Goal: Task Accomplishment & Management: Use online tool/utility

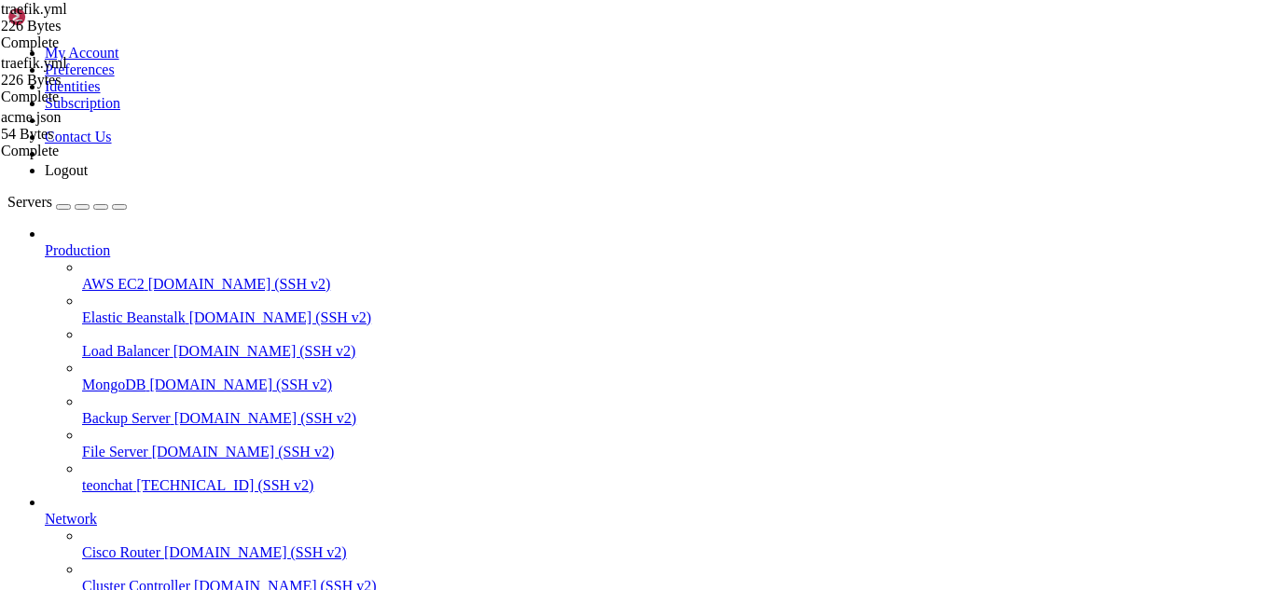
scroll to position [18, 4]
drag, startPoint x: 159, startPoint y: 1519, endPoint x: 369, endPoint y: 1547, distance: 212.5
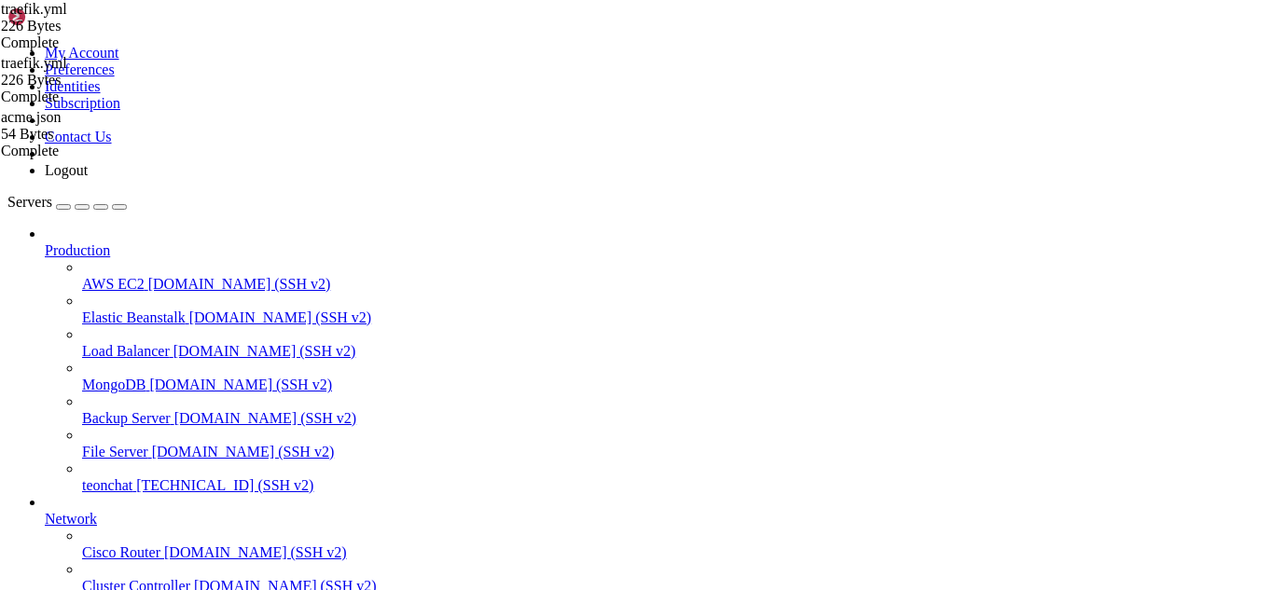
scroll to position [1382864, 0]
drag, startPoint x: 216, startPoint y: 1519, endPoint x: 315, endPoint y: 1534, distance: 100.1
drag, startPoint x: 281, startPoint y: 1523, endPoint x: 13, endPoint y: 1102, distance: 499.4
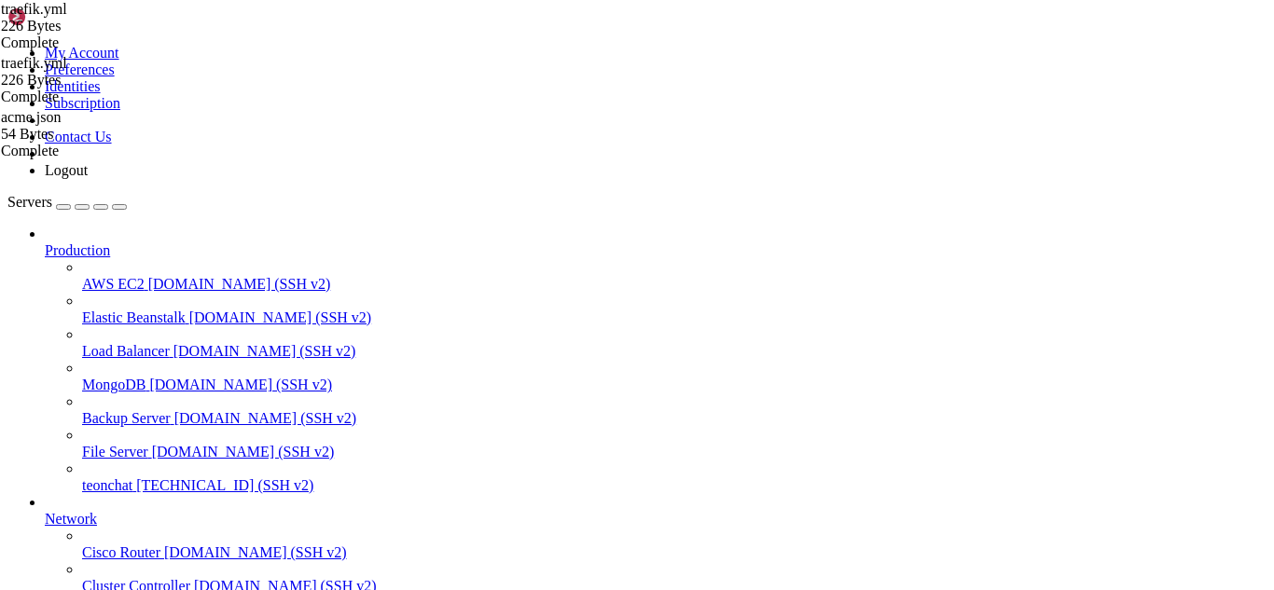
drag, startPoint x: 355, startPoint y: 1403, endPoint x: 6, endPoint y: 1075, distance: 479.7
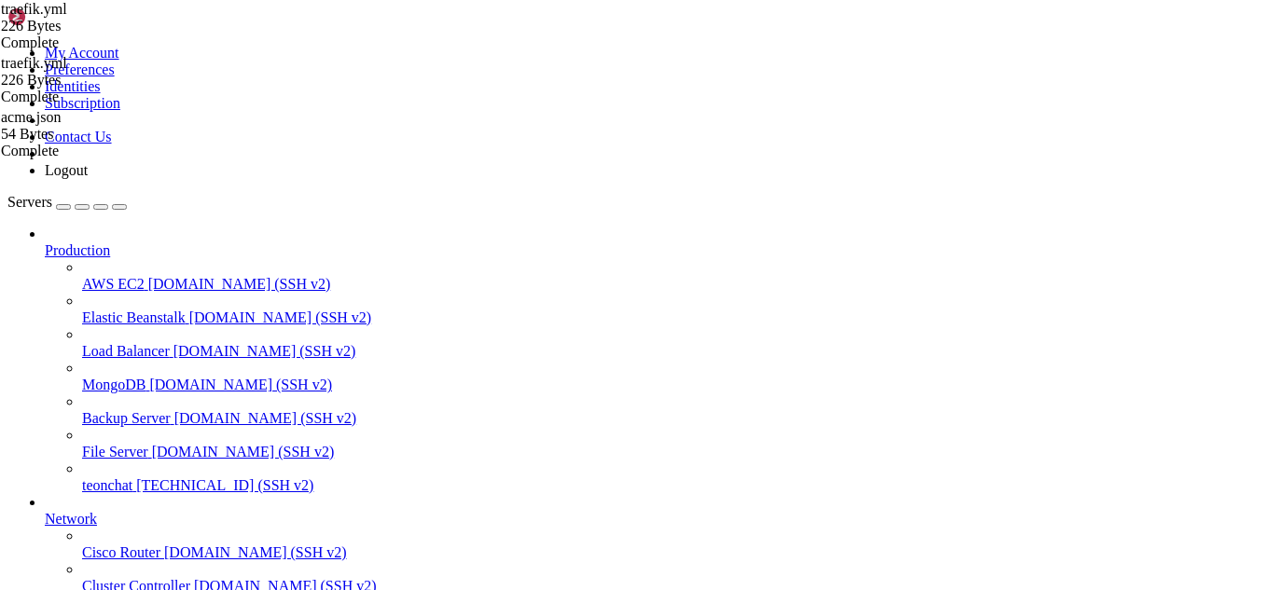
drag, startPoint x: 13, startPoint y: 1301, endPoint x: 76, endPoint y: 1370, distance: 93.7
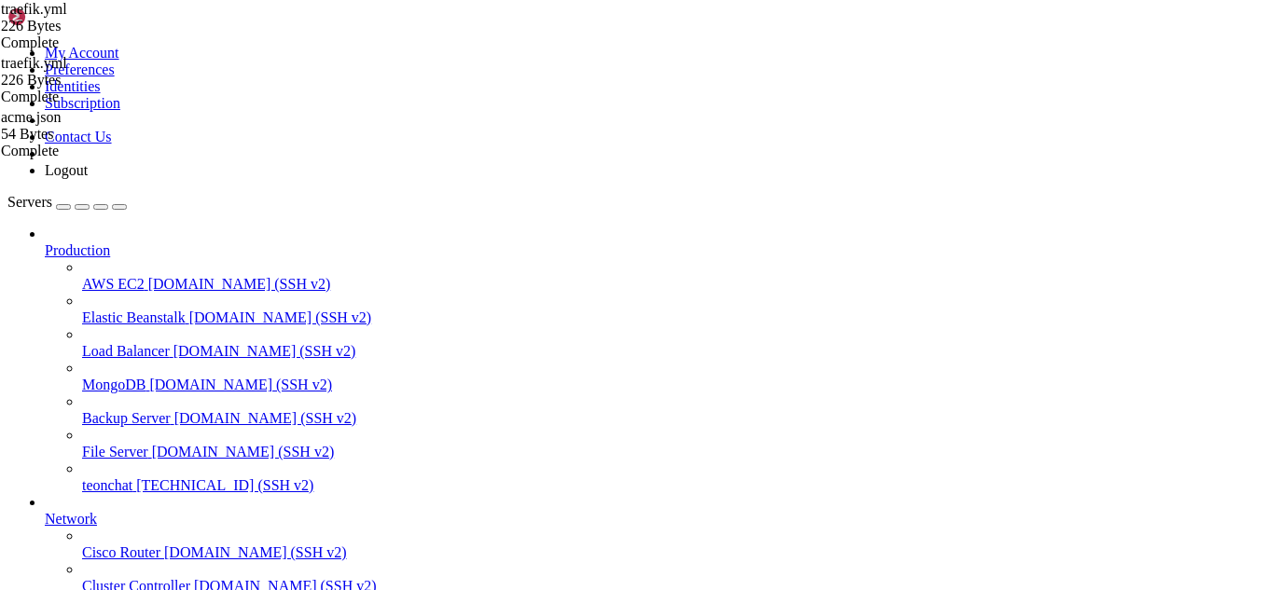
drag, startPoint x: 15, startPoint y: 1298, endPoint x: 370, endPoint y: 1347, distance: 358.7
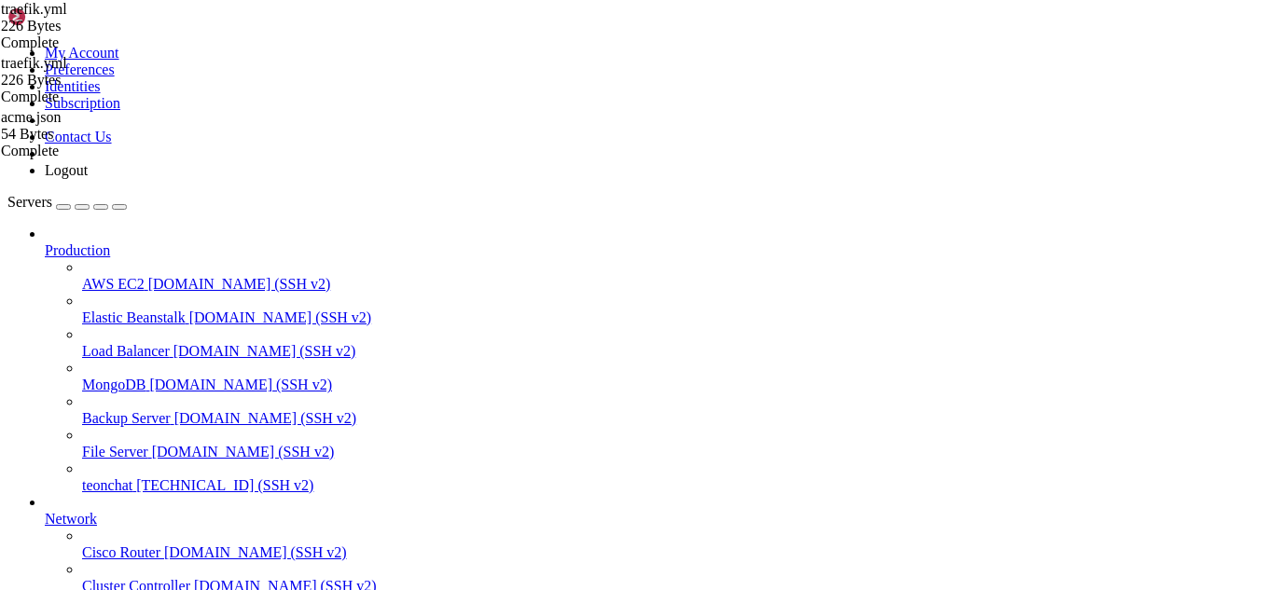
scroll to position [1463097, 0]
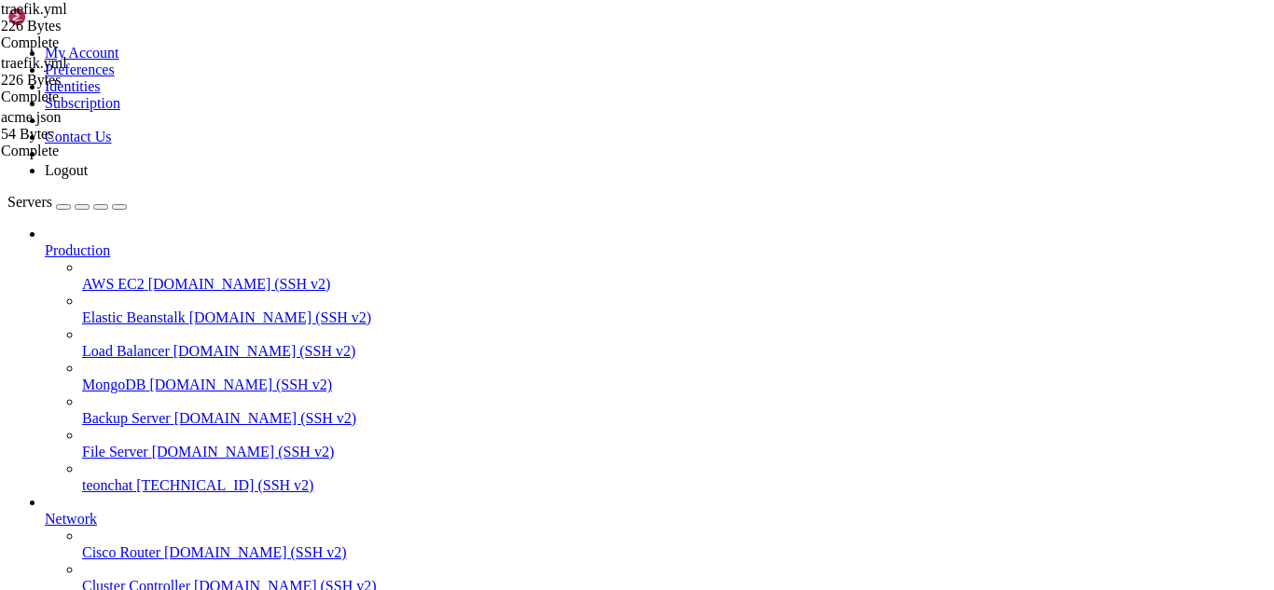
type input "/root/meuapp/flaskmkdir/oficial/app_delivery"
drag, startPoint x: 615, startPoint y: 66, endPoint x: 284, endPoint y: 58, distance: 330.3
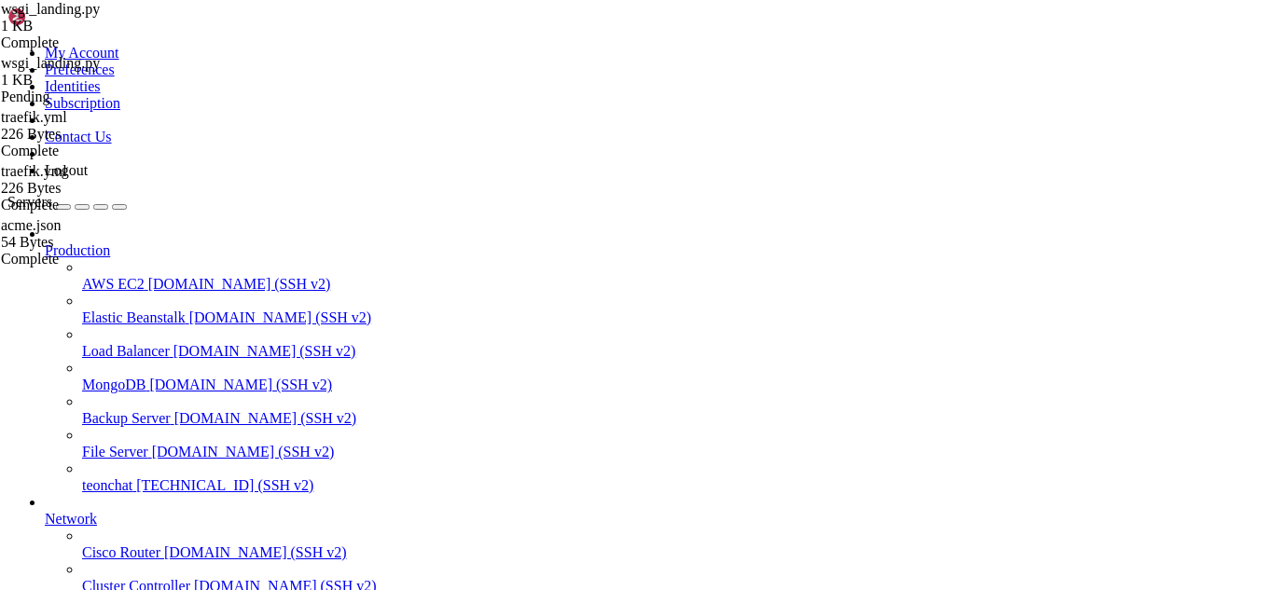
drag, startPoint x: 596, startPoint y: 413, endPoint x: 274, endPoint y: 85, distance: 459.7
type textarea "# wsgi_landing.py # Objetivo: servir a landing page em "/" reaproveitando TODO …"
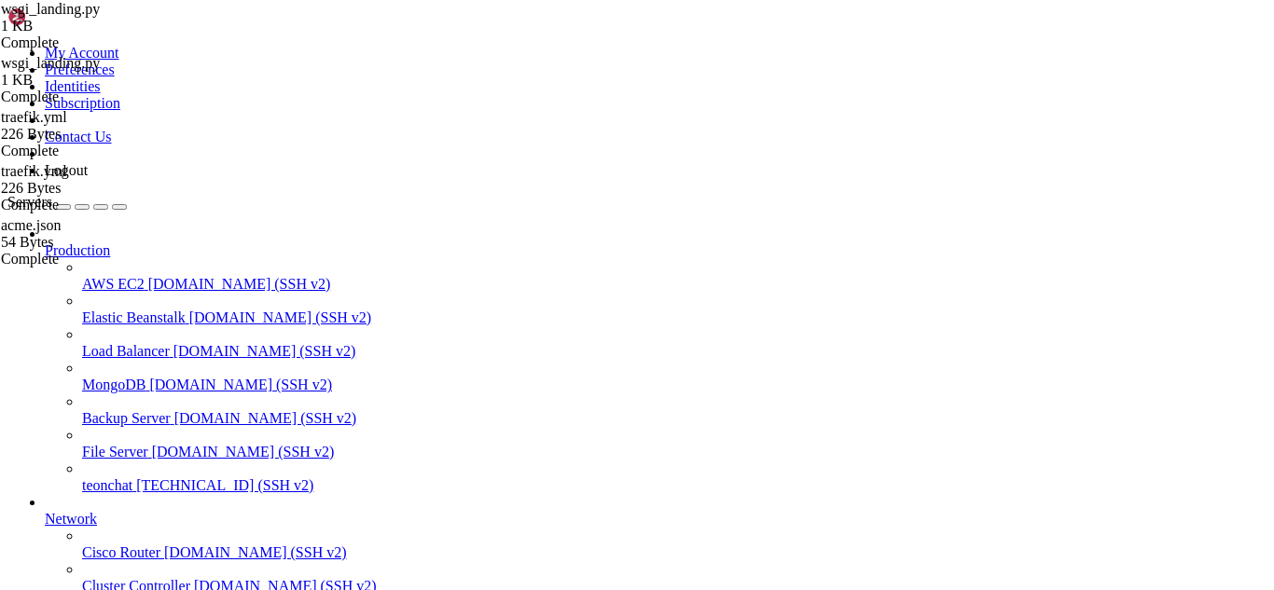
drag, startPoint x: 368, startPoint y: 160, endPoint x: 275, endPoint y: 109, distance: 105.2
type textarea "from main import app"
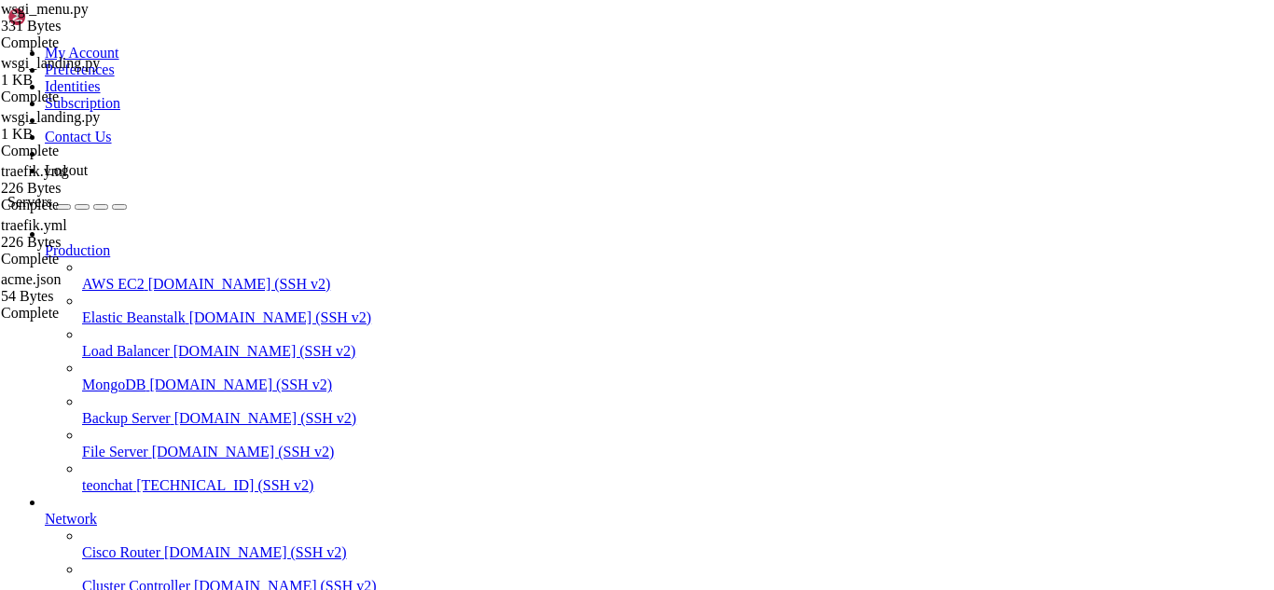
drag, startPoint x: 588, startPoint y: 64, endPoint x: 286, endPoint y: 59, distance: 301.3
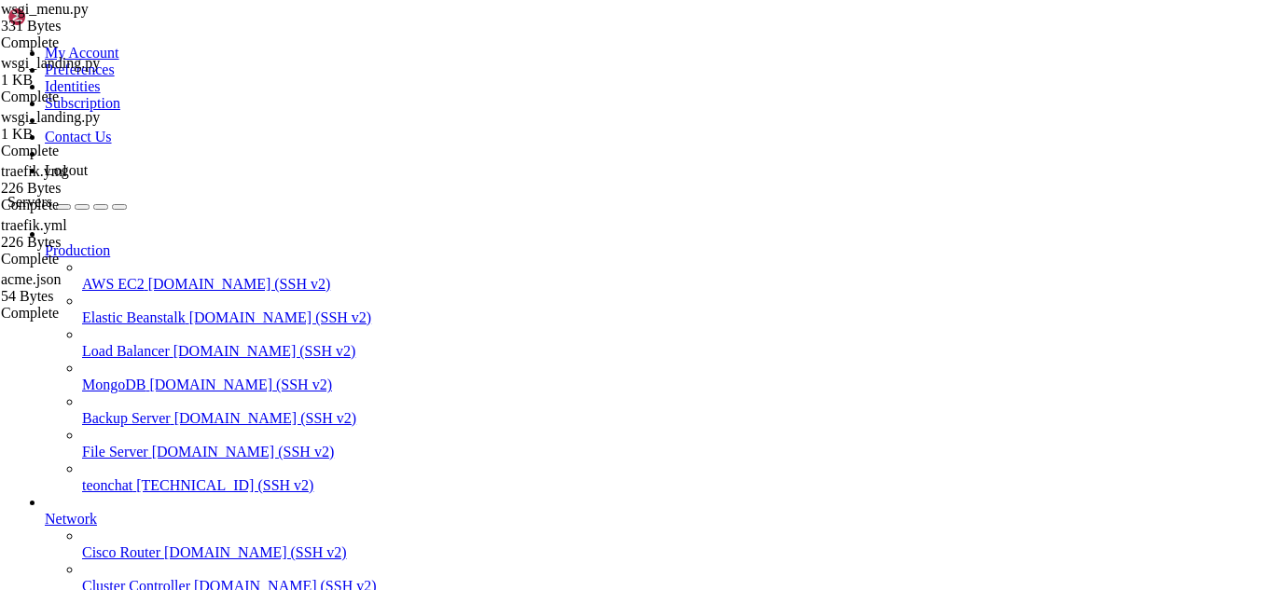
drag, startPoint x: 601, startPoint y: 256, endPoint x: 271, endPoint y: 88, distance: 370.4
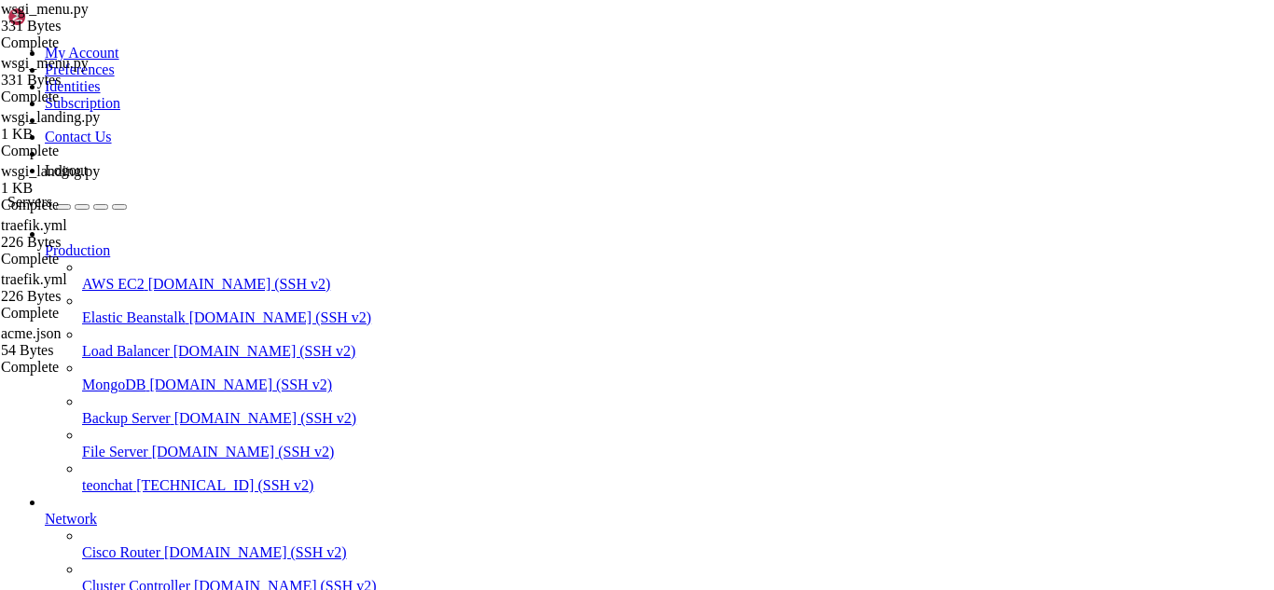
type textarea "app = flask_app"
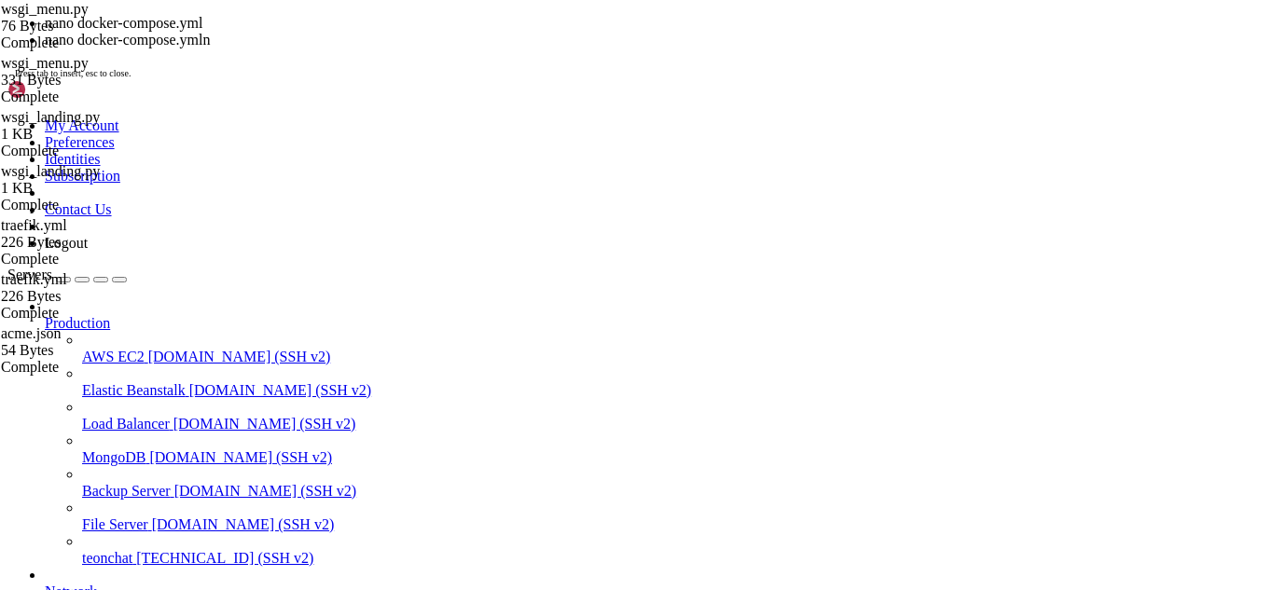
scroll to position [1463123, 0]
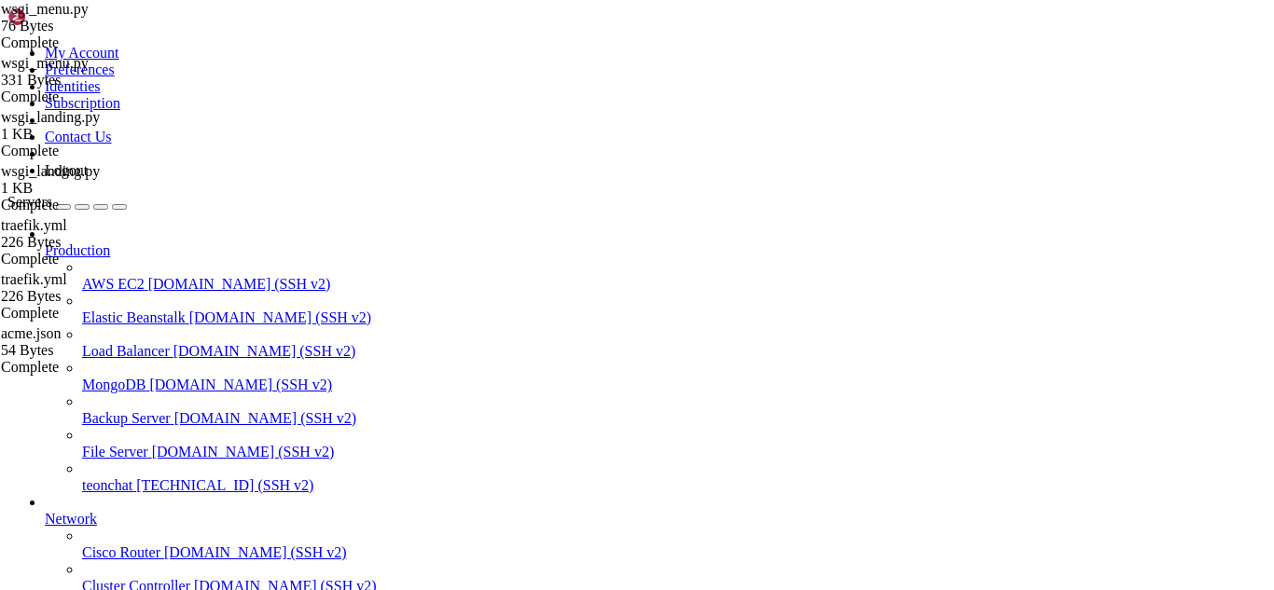
drag, startPoint x: 226, startPoint y: 1531, endPoint x: 559, endPoint y: 1519, distance: 333.2
drag, startPoint x: 247, startPoint y: 1525, endPoint x: 237, endPoint y: 1536, distance: 15.2
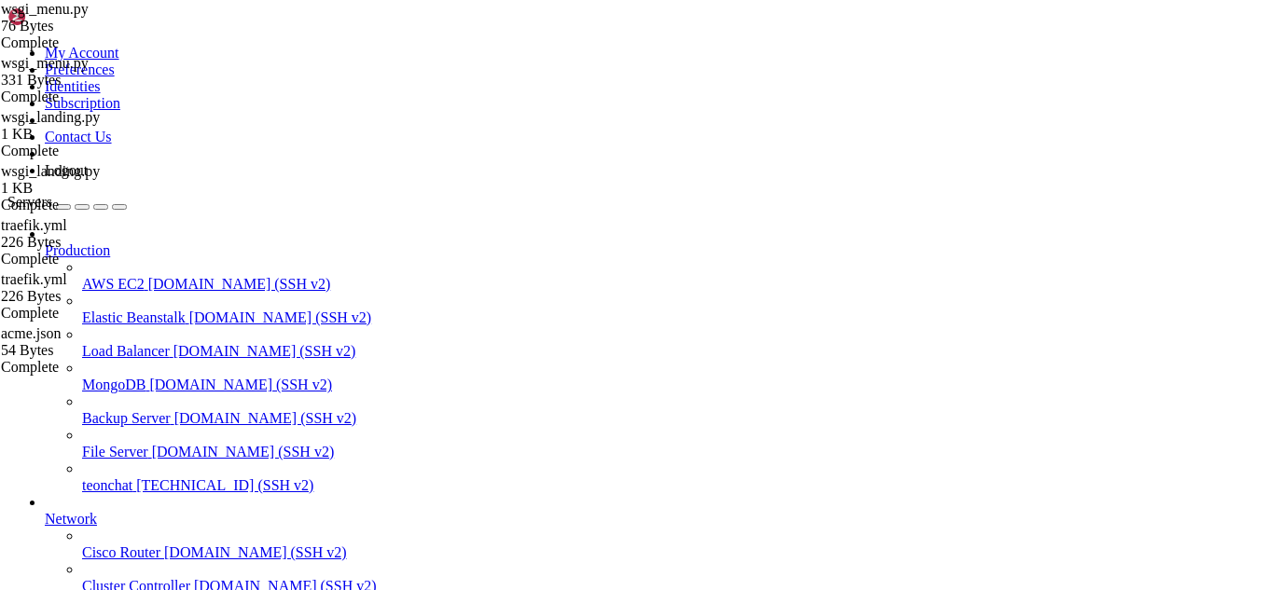
scroll to position [1636437, 0]
drag, startPoint x: 204, startPoint y: 1342, endPoint x: 166, endPoint y: 1339, distance: 38.4
drag, startPoint x: 364, startPoint y: 1422, endPoint x: 14, endPoint y: 1207, distance: 410.3
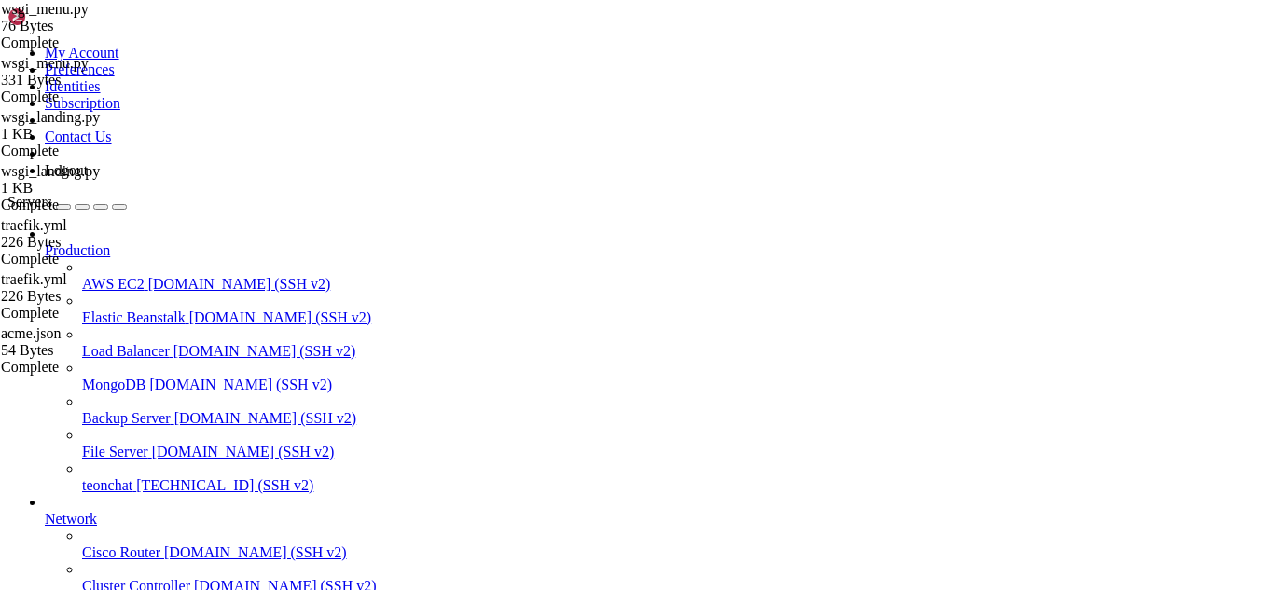
scroll to position [1778, 0]
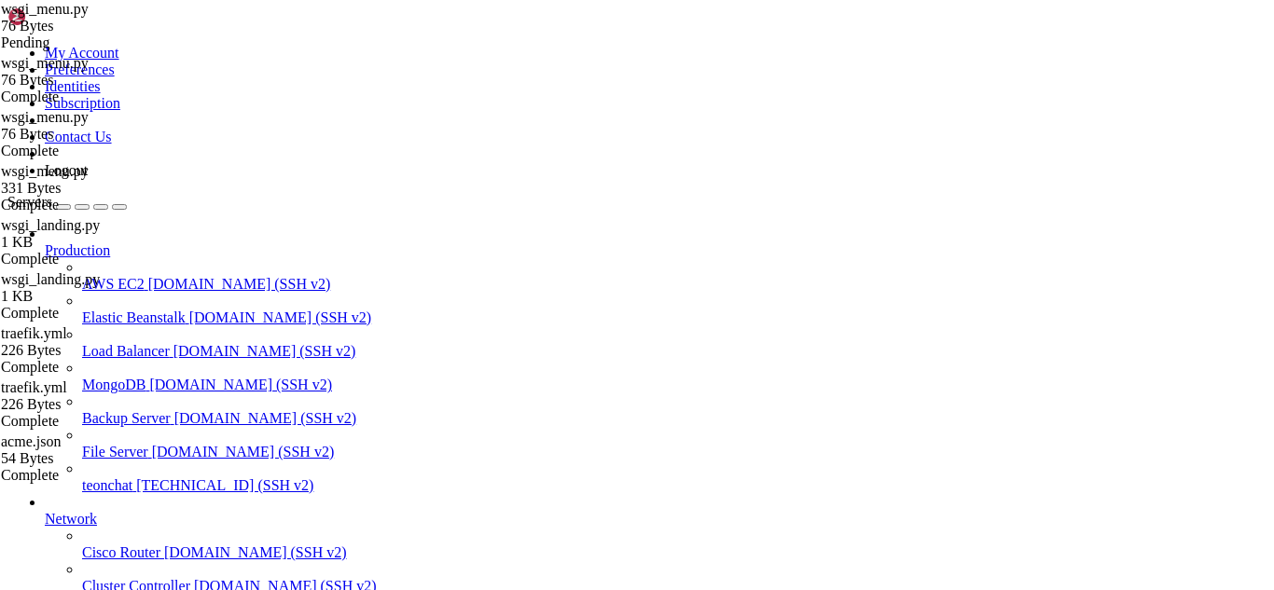
drag, startPoint x: 256, startPoint y: 1540, endPoint x: 664, endPoint y: 1517, distance: 409.2
drag, startPoint x: 217, startPoint y: 1531, endPoint x: 193, endPoint y: 1519, distance: 27.1
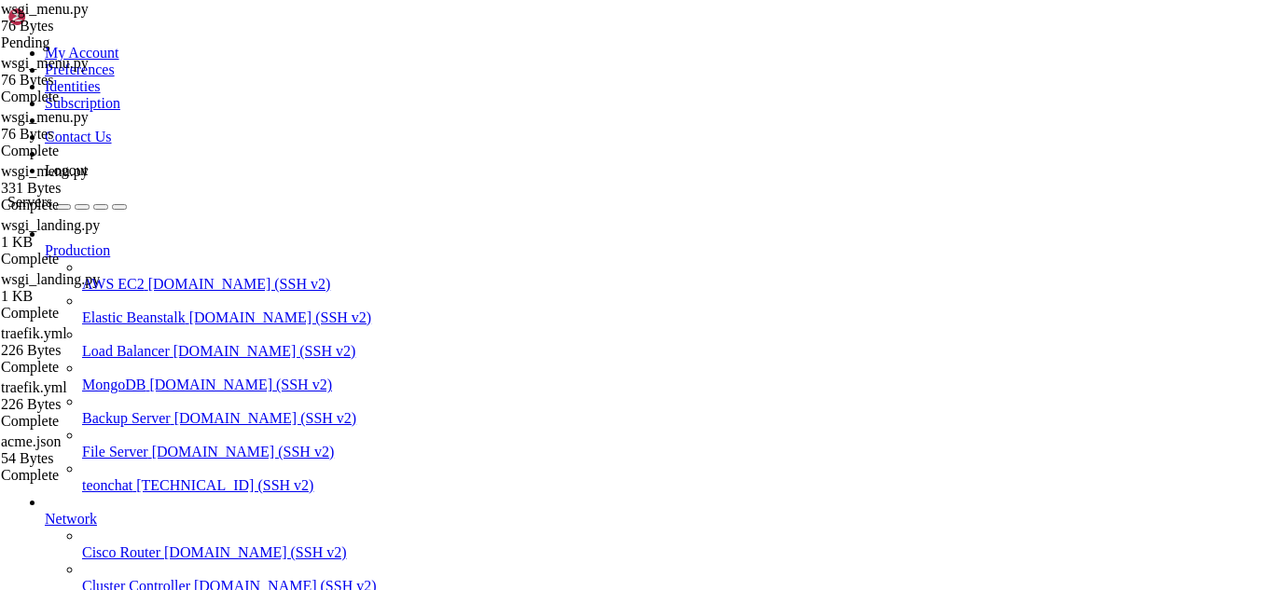
drag, startPoint x: 212, startPoint y: 1537, endPoint x: 556, endPoint y: 1525, distance: 344.4
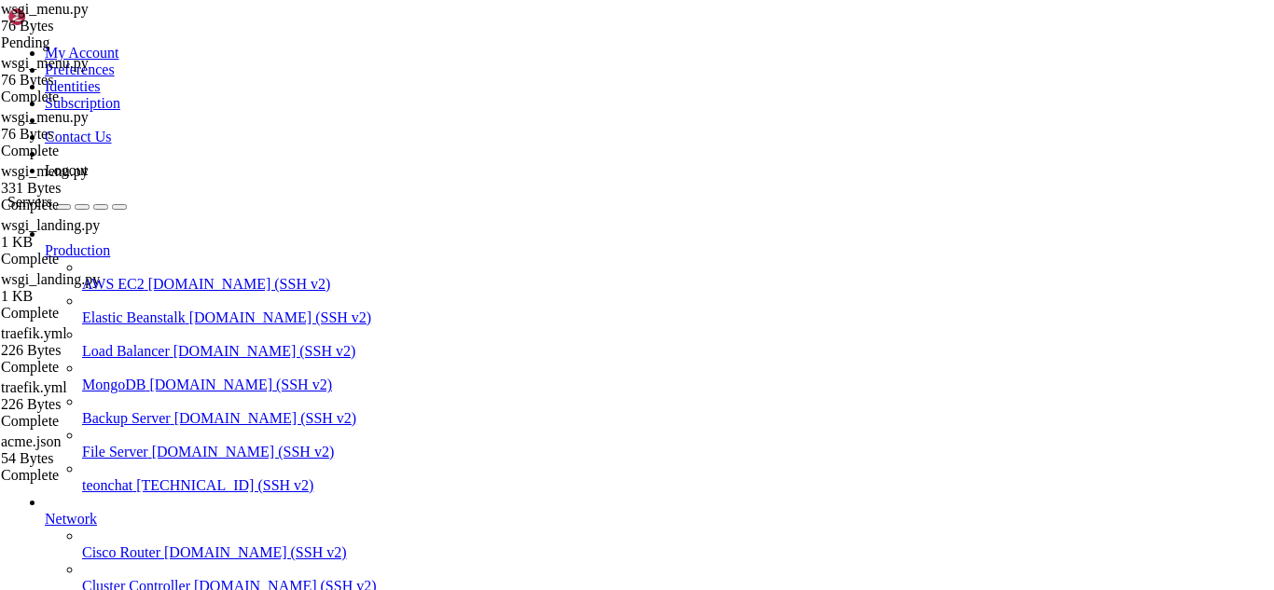
drag, startPoint x: 325, startPoint y: 1537, endPoint x: 276, endPoint y: 1525, distance: 50.0
drag, startPoint x: 33, startPoint y: 1519, endPoint x: 18, endPoint y: 1502, distance: 22.5
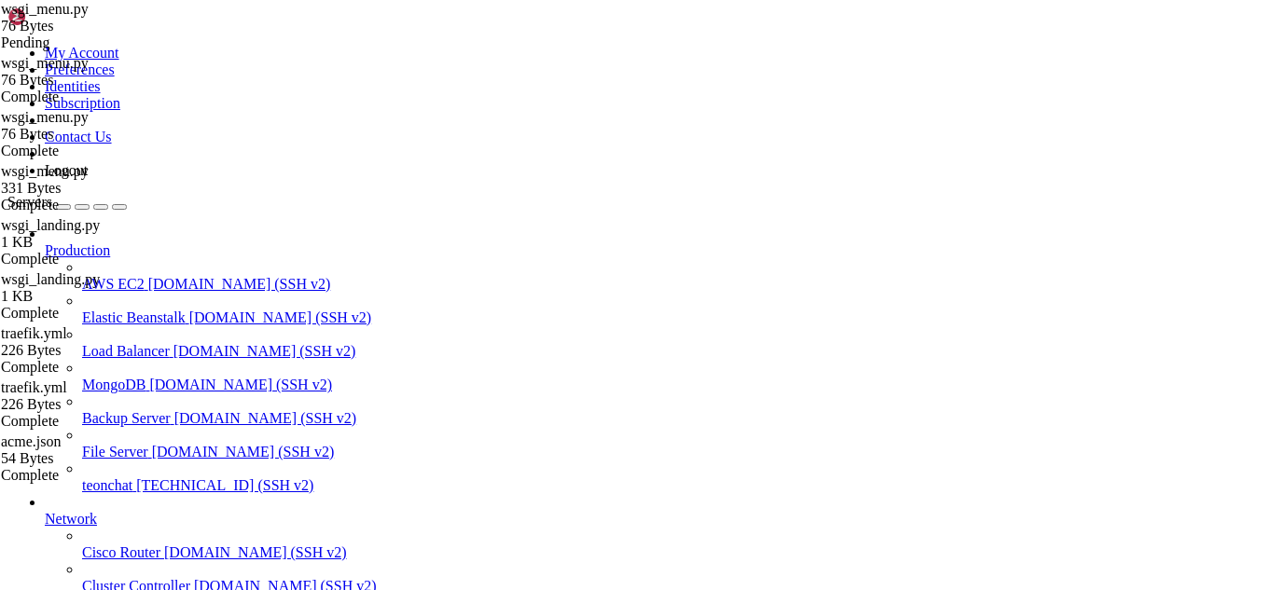
drag, startPoint x: 219, startPoint y: 1524, endPoint x: 582, endPoint y: 1525, distance: 362.8
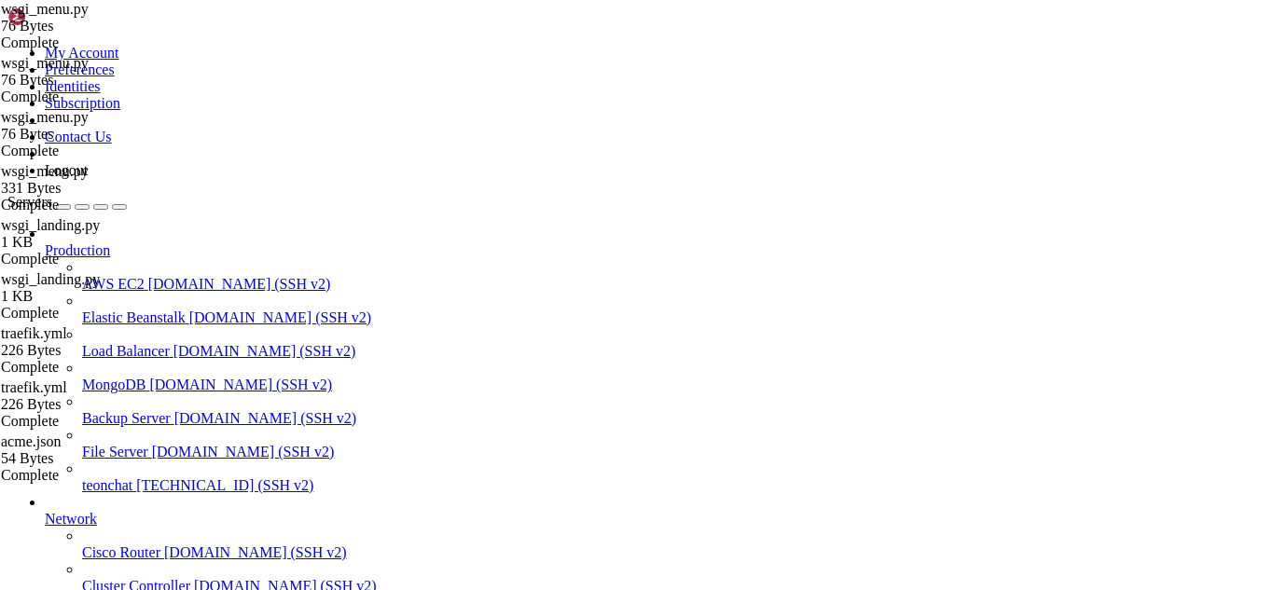
type textarea "app = flask_app"
drag, startPoint x: 614, startPoint y: 412, endPoint x: 280, endPoint y: 88, distance: 465.7
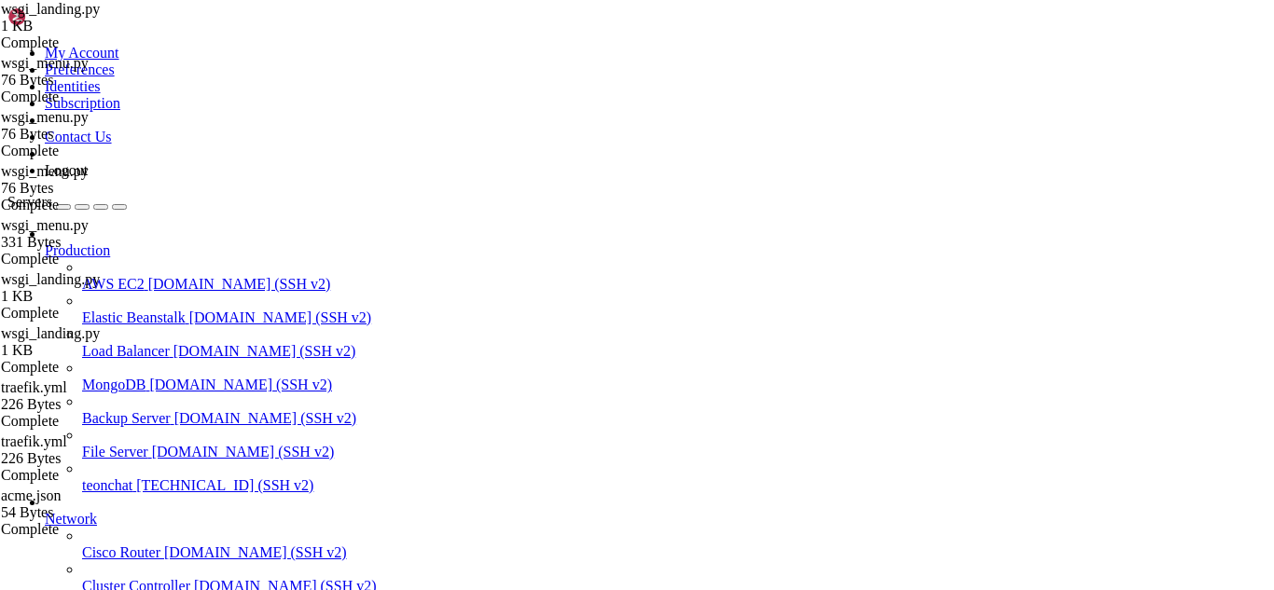
type textarea "# wsgi_landing.py # Objetivo: servir a landing page em "/" reaproveitando TODO …"
type textarea "app.wsgi_app = RootToLandingMiddleware(app.wsgi_app)"
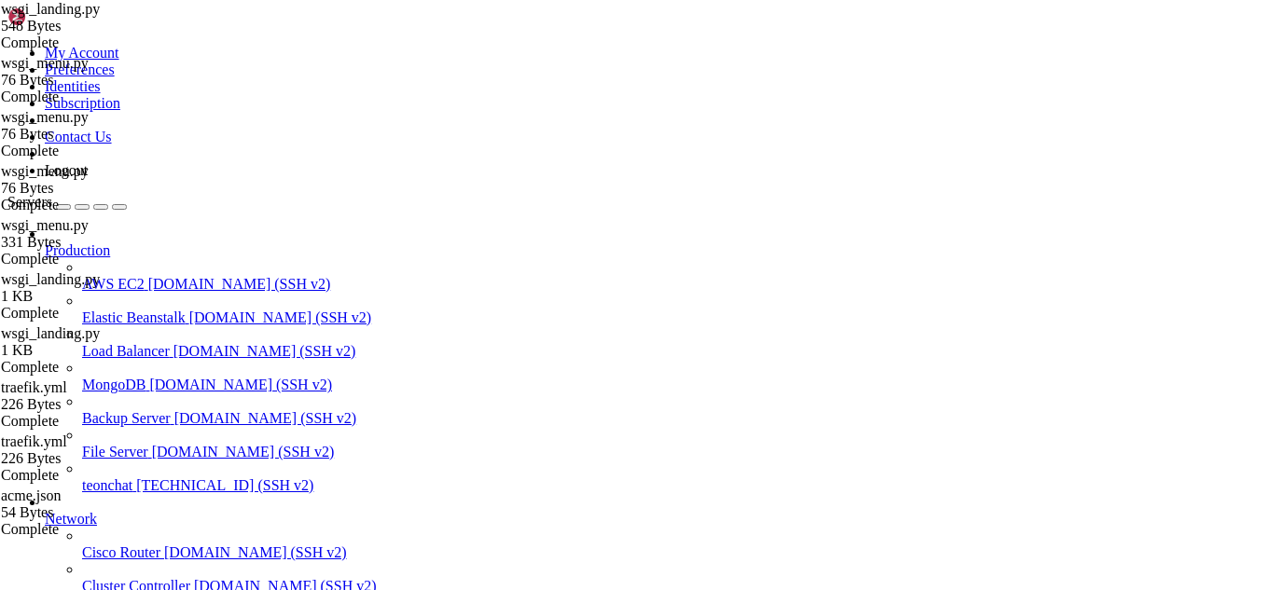
drag, startPoint x: 223, startPoint y: 1539, endPoint x: 516, endPoint y: 1518, distance: 293.7
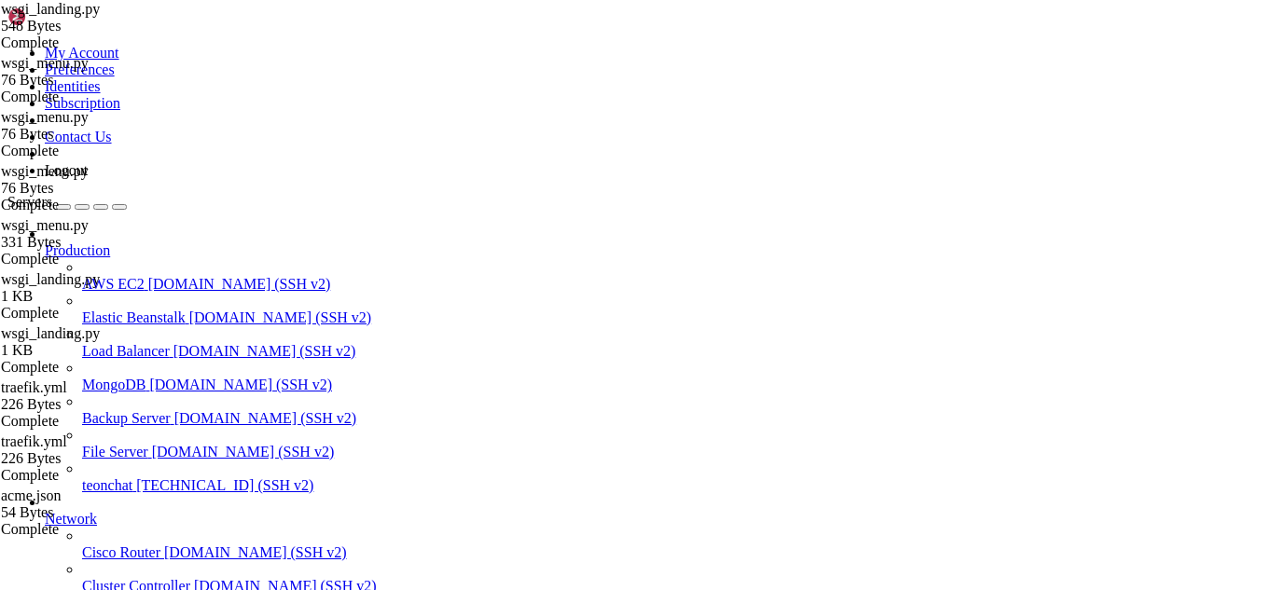
drag, startPoint x: 222, startPoint y: 1531, endPoint x: 580, endPoint y: 1537, distance: 358.2
drag, startPoint x: 223, startPoint y: 1535, endPoint x: 540, endPoint y: 1523, distance: 317.4
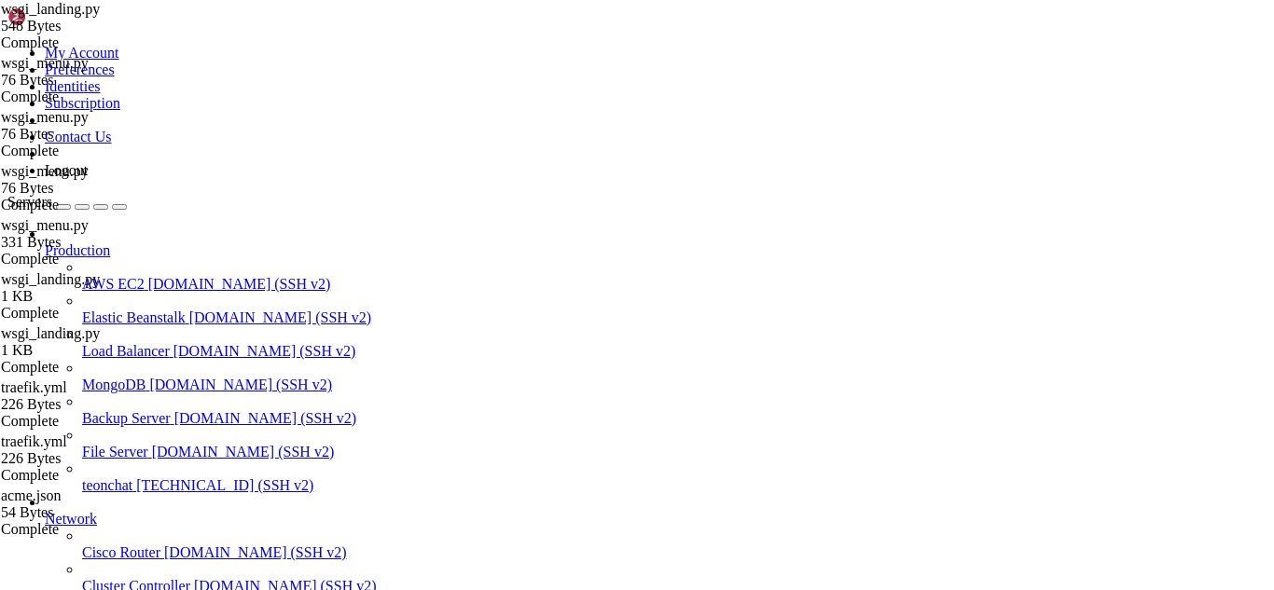
scroll to position [1729314, 0]
drag, startPoint x: 242, startPoint y: 1536, endPoint x: 611, endPoint y: 1533, distance: 369.4
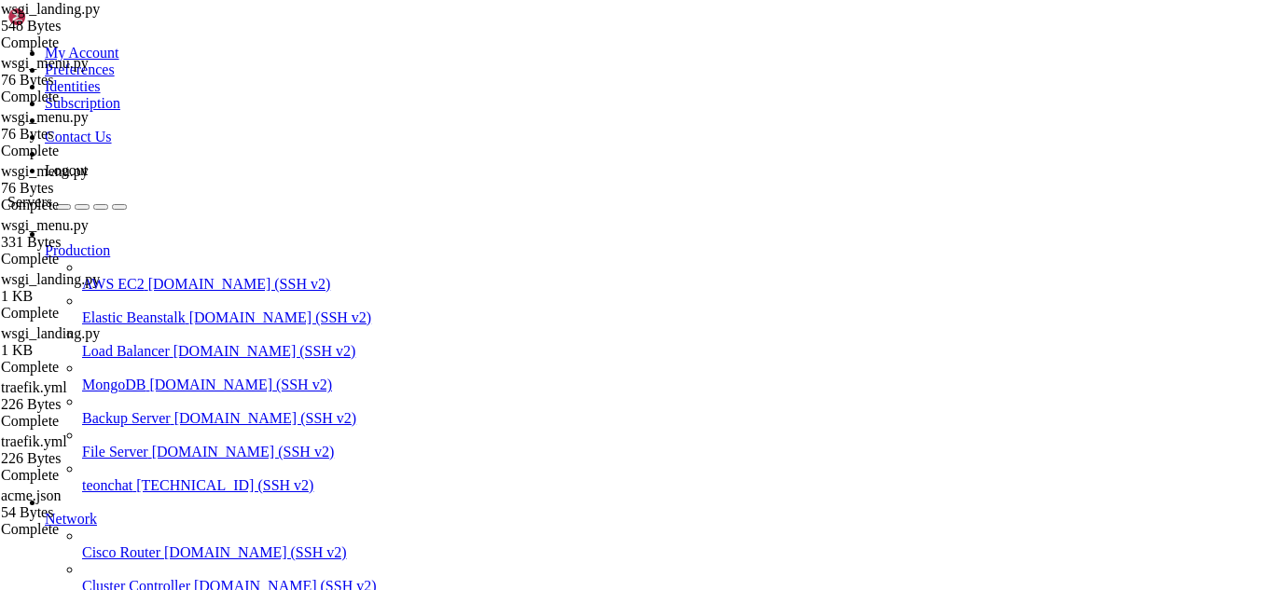
drag, startPoint x: 16, startPoint y: 1181, endPoint x: 141, endPoint y: 1403, distance: 254.8
drag, startPoint x: 17, startPoint y: 1235, endPoint x: 719, endPoint y: 1513, distance: 755.4
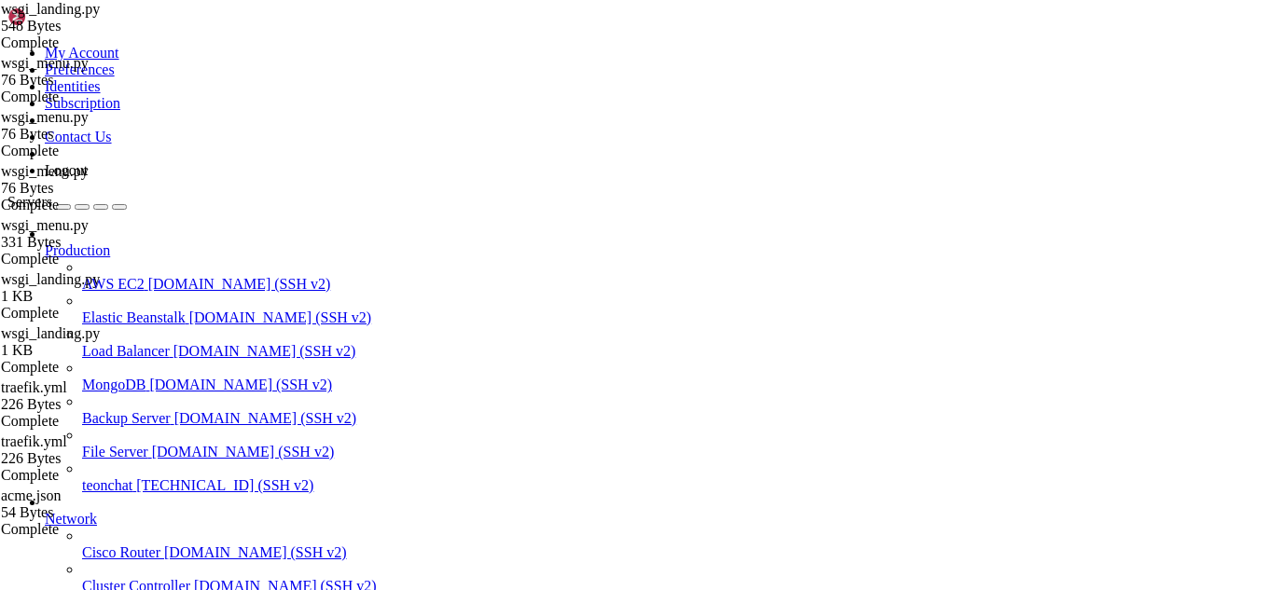
drag, startPoint x: 215, startPoint y: 1538, endPoint x: 576, endPoint y: 1522, distance: 360.4
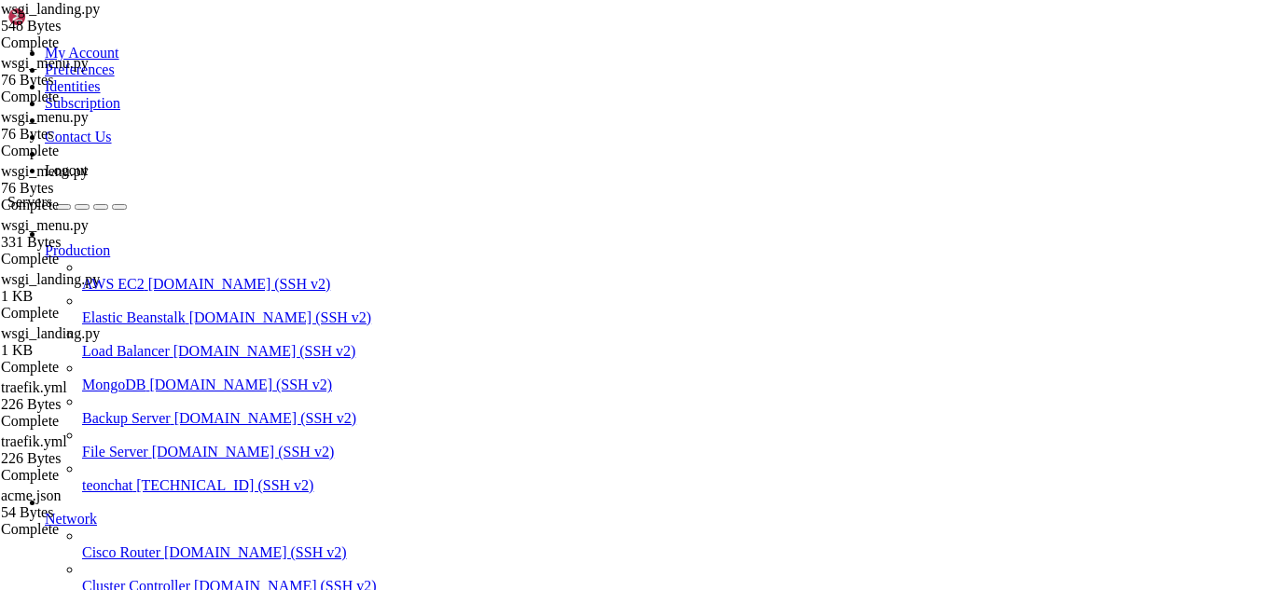
drag, startPoint x: 211, startPoint y: 1534, endPoint x: 504, endPoint y: 1543, distance: 293.0
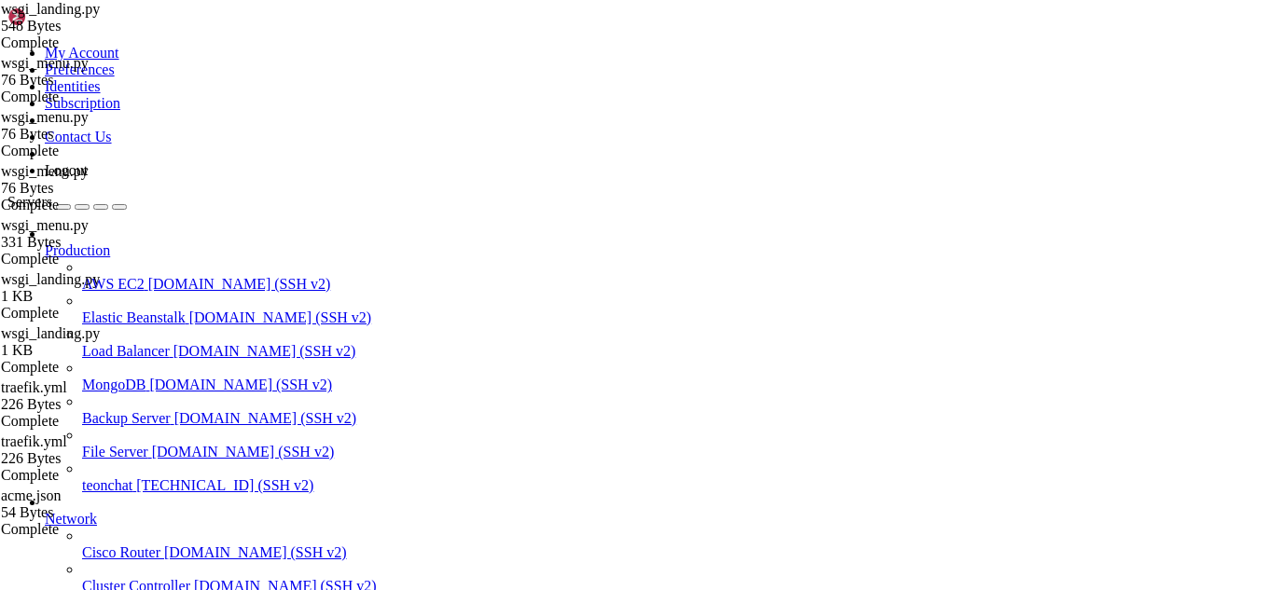
drag, startPoint x: 135, startPoint y: 1528, endPoint x: 246, endPoint y: 1543, distance: 112.0
drag, startPoint x: 11, startPoint y: 1140, endPoint x: 213, endPoint y: 1521, distance: 431.4
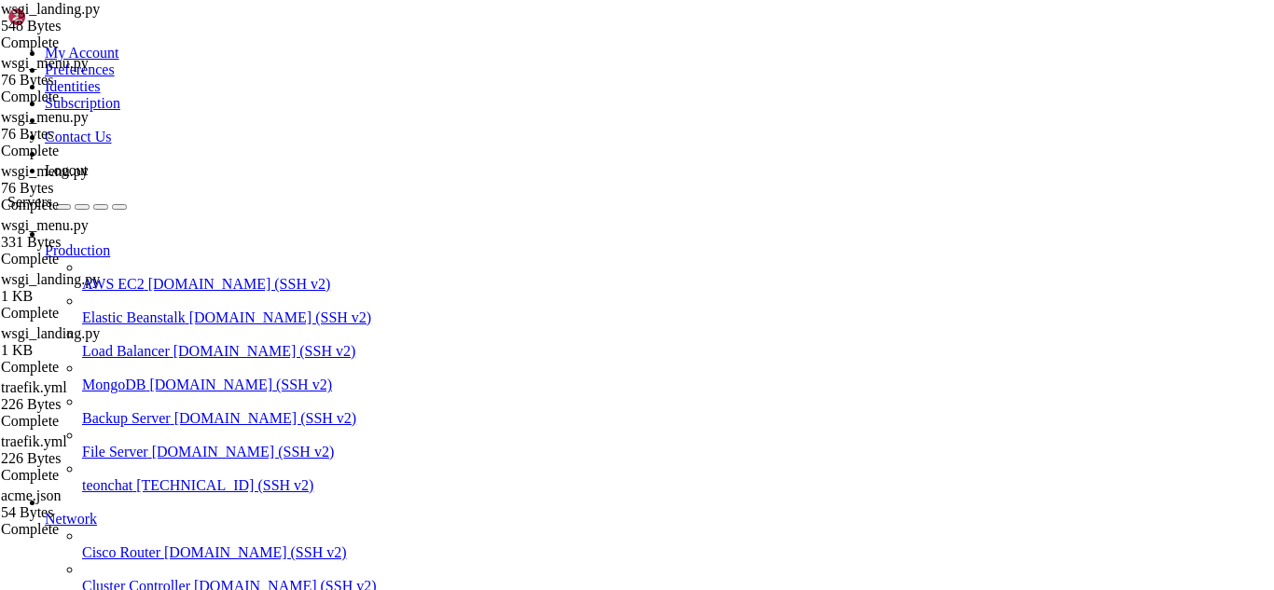
drag, startPoint x: 206, startPoint y: 1533, endPoint x: 247, endPoint y: 1546, distance: 43.1
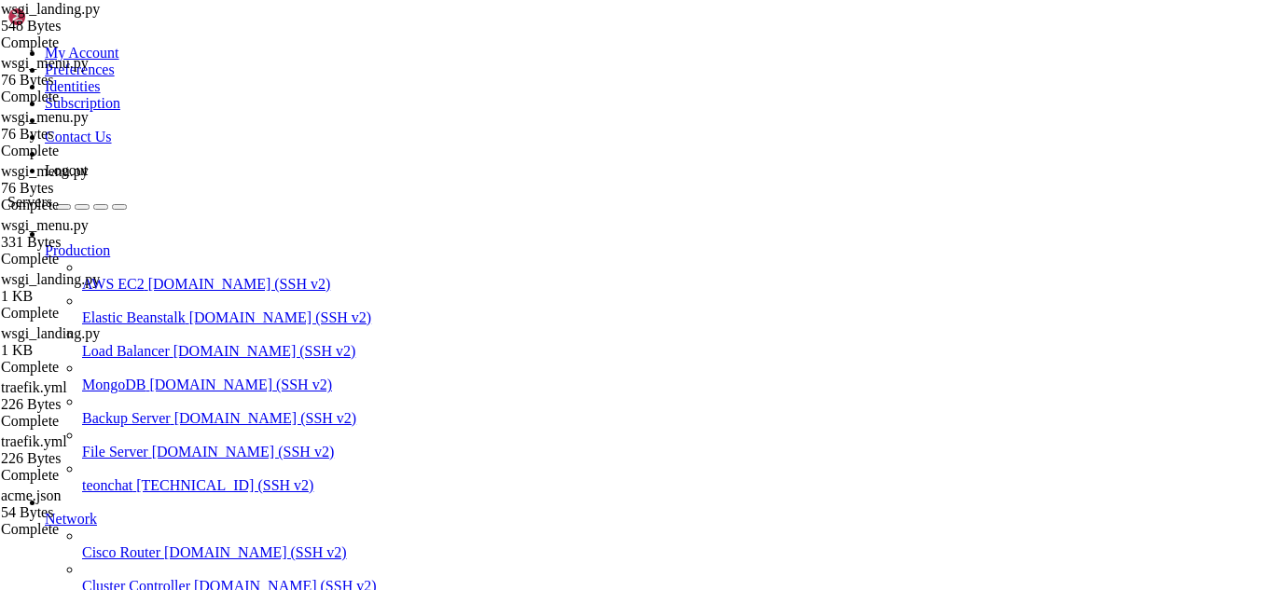
drag, startPoint x: 227, startPoint y: 1529, endPoint x: 204, endPoint y: 1533, distance: 22.9
drag, startPoint x: 288, startPoint y: 1513, endPoint x: 20, endPoint y: 1184, distance: 425.0
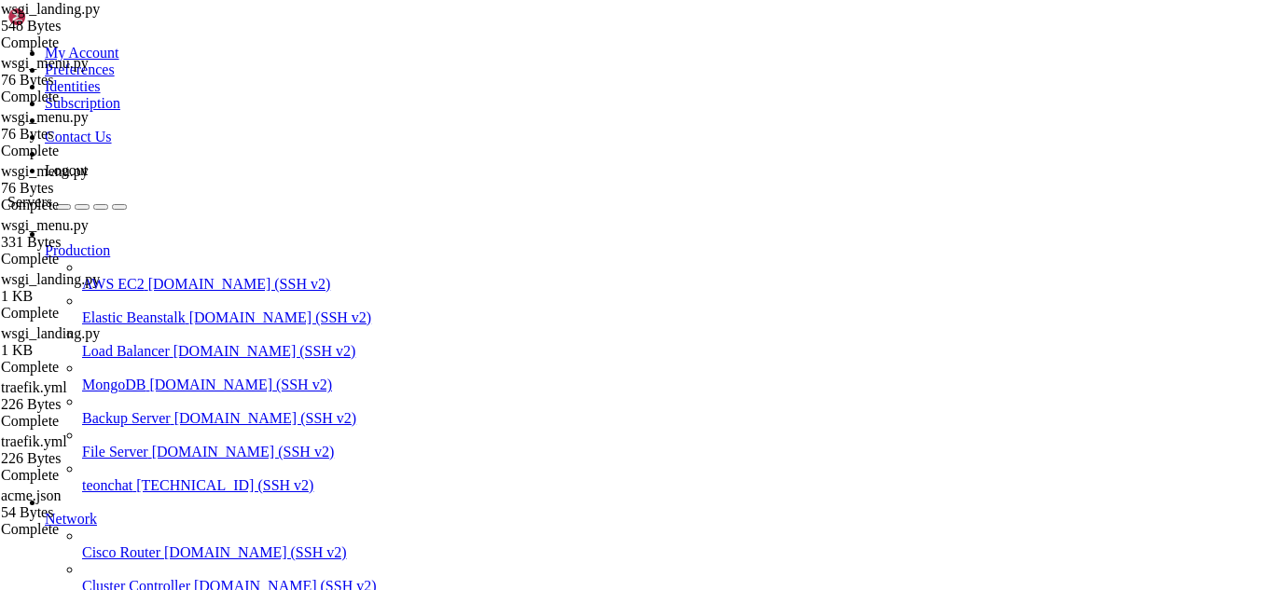
scroll to position [1762014, 0]
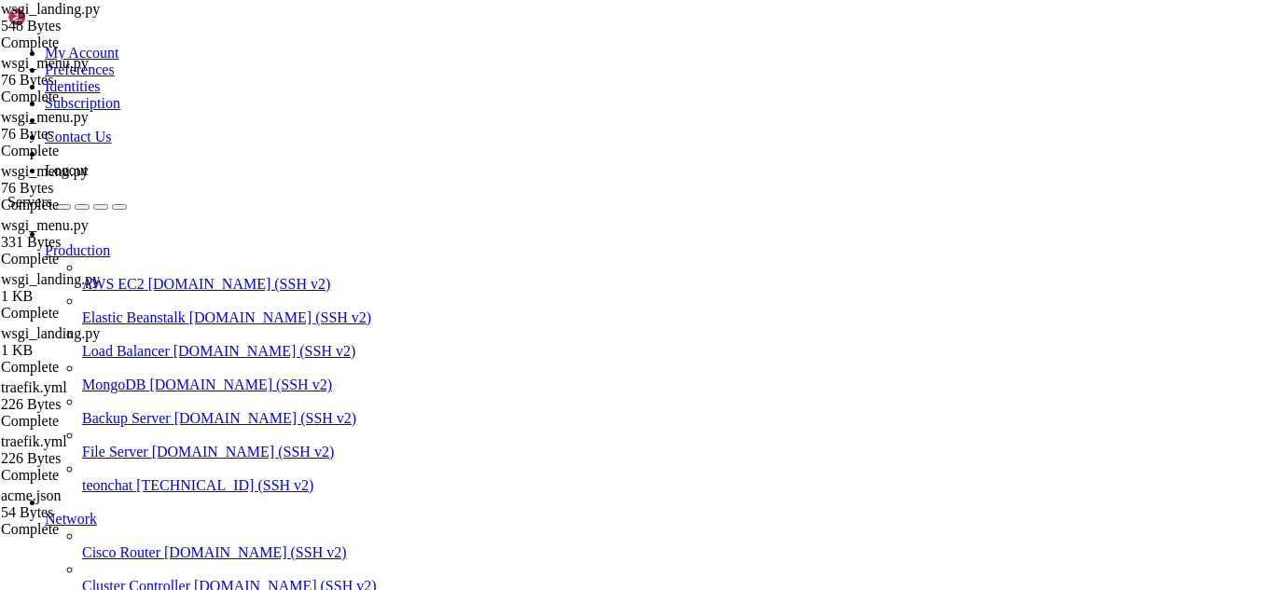
drag, startPoint x: 17, startPoint y: 1445, endPoint x: 59, endPoint y: 1532, distance: 96.4
drag, startPoint x: 205, startPoint y: 1290, endPoint x: 114, endPoint y: 1167, distance: 153.3
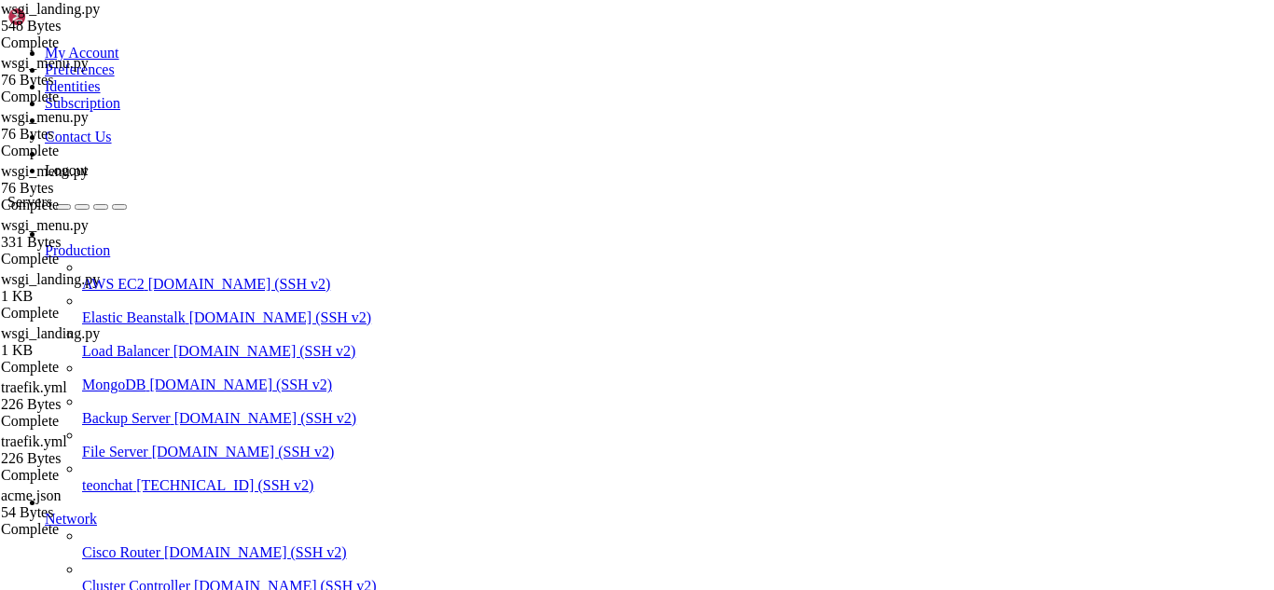
drag, startPoint x: 39, startPoint y: 1257, endPoint x: 459, endPoint y: 1416, distance: 448.7
